Goal: Navigation & Orientation: Go to known website

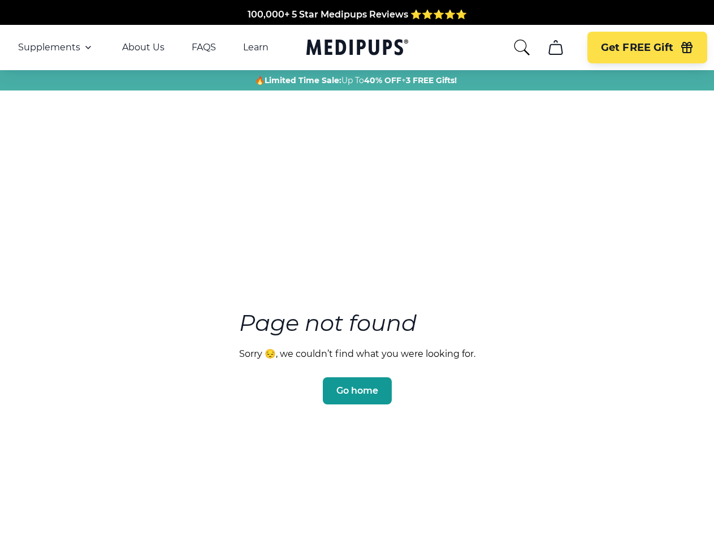
click at [357, 271] on section "Page not found Sorry 😔, we couldn’t find what you were looking for. Go home" at bounding box center [357, 330] width 714 height 434
click at [56, 47] on span "Supplements" at bounding box center [49, 47] width 62 height 11
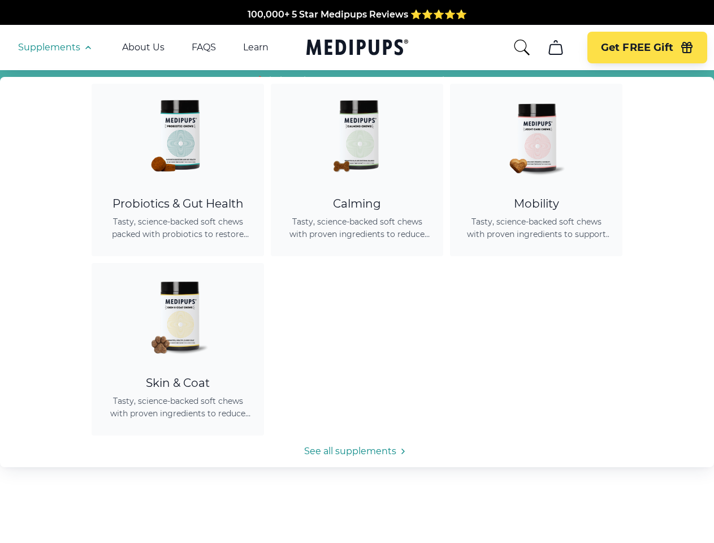
click at [87, 47] on icon "button" at bounding box center [88, 48] width 14 height 14
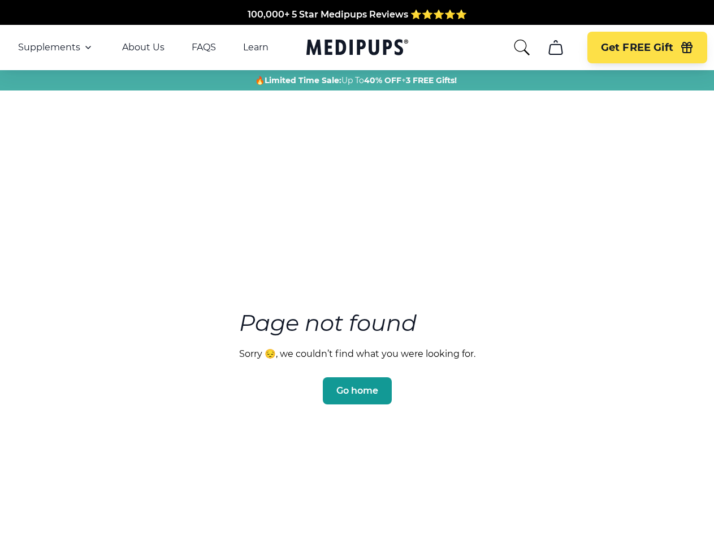
click at [521, 47] on icon "search" at bounding box center [522, 47] width 18 height 18
click at [555, 47] on icon "cart" at bounding box center [555, 47] width 18 height 18
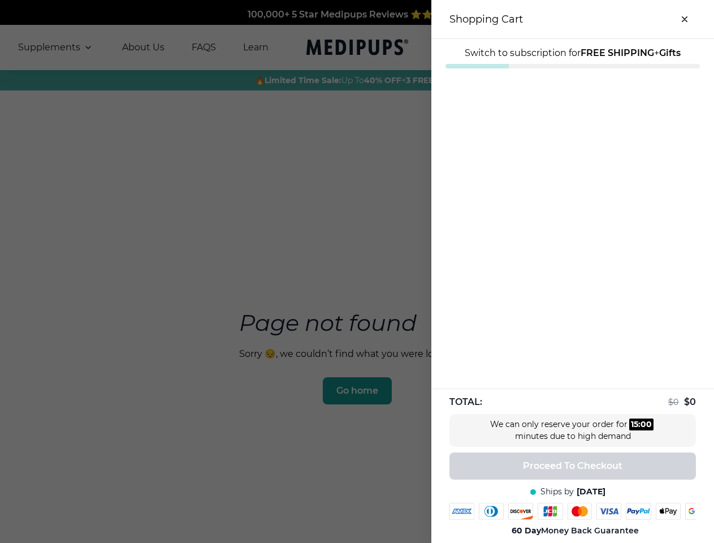
click at [555, 47] on div at bounding box center [357, 271] width 714 height 543
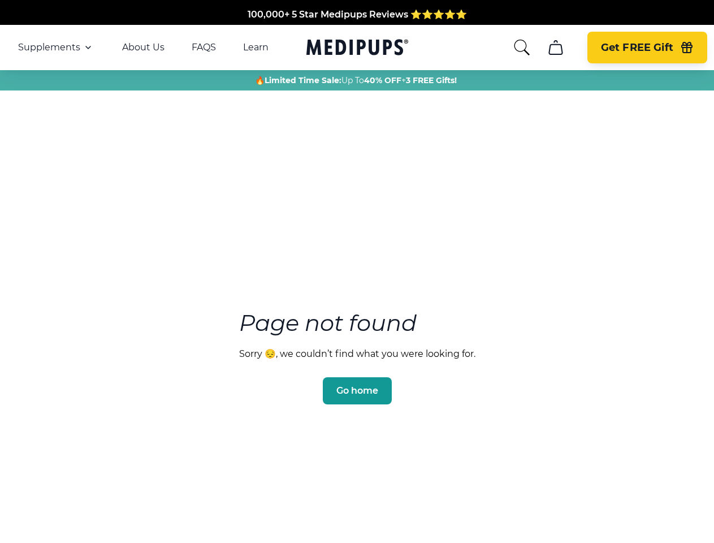
click at [647, 47] on span "Get FREE Gift" at bounding box center [637, 47] width 72 height 13
click at [687, 47] on icon "button" at bounding box center [687, 48] width 10 height 7
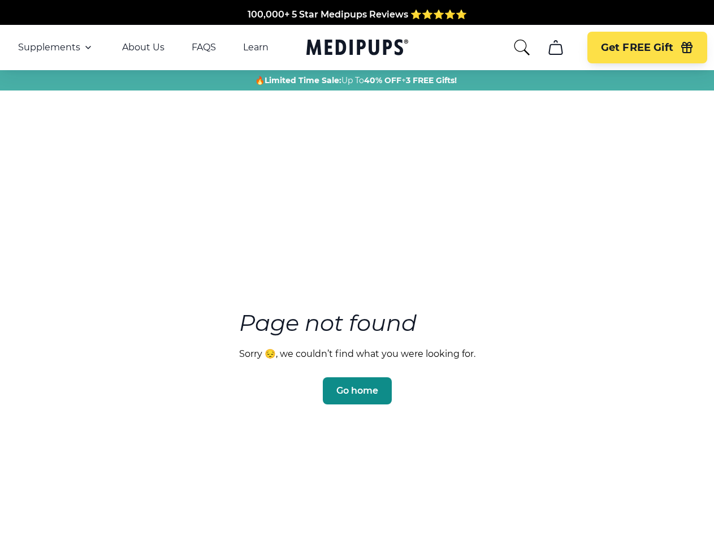
click at [357, 385] on span "Go home" at bounding box center [357, 390] width 42 height 11
